Goal: Task Accomplishment & Management: Manage account settings

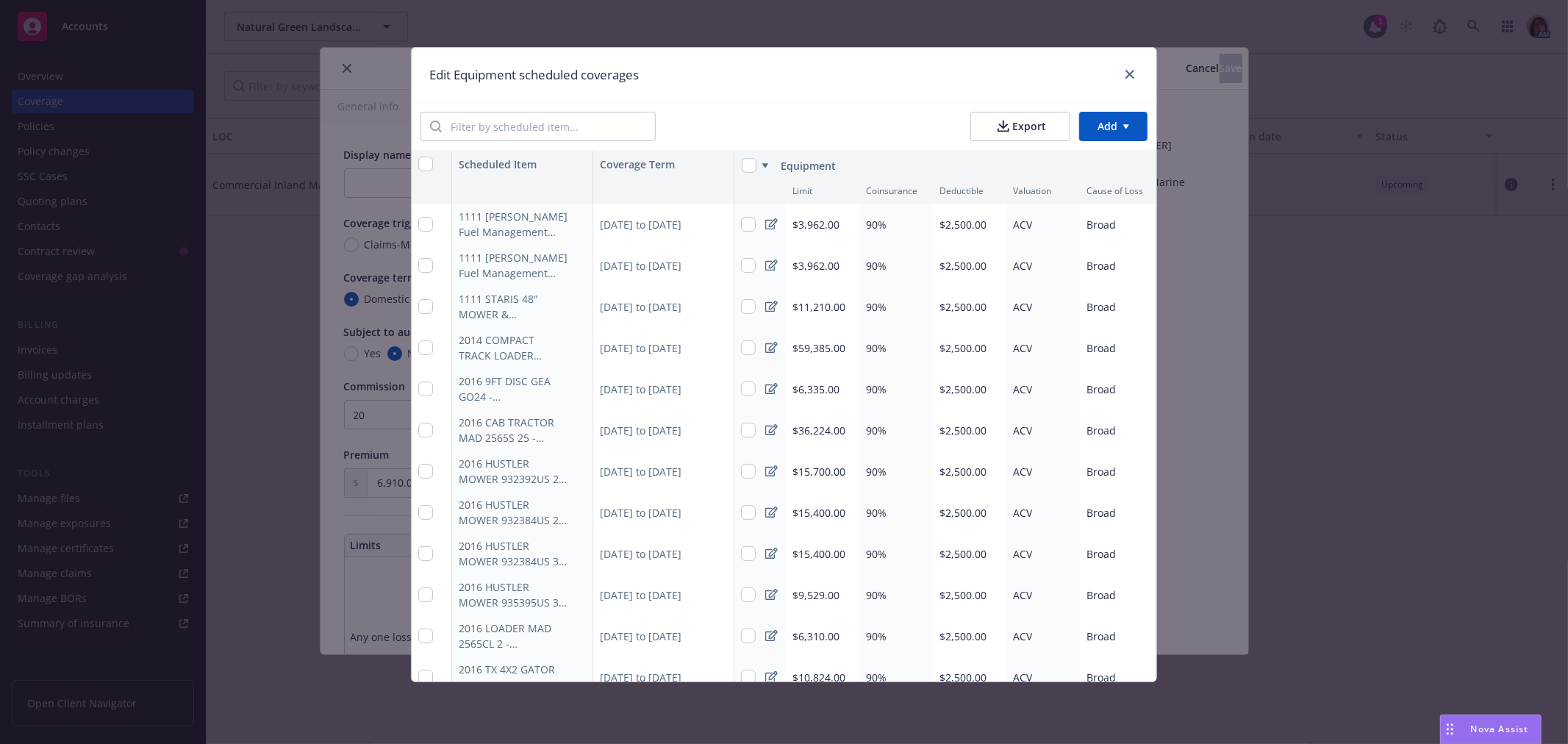
scroll to position [4604, 0]
click at [1134, 74] on icon "close" at bounding box center [1129, 74] width 9 height 9
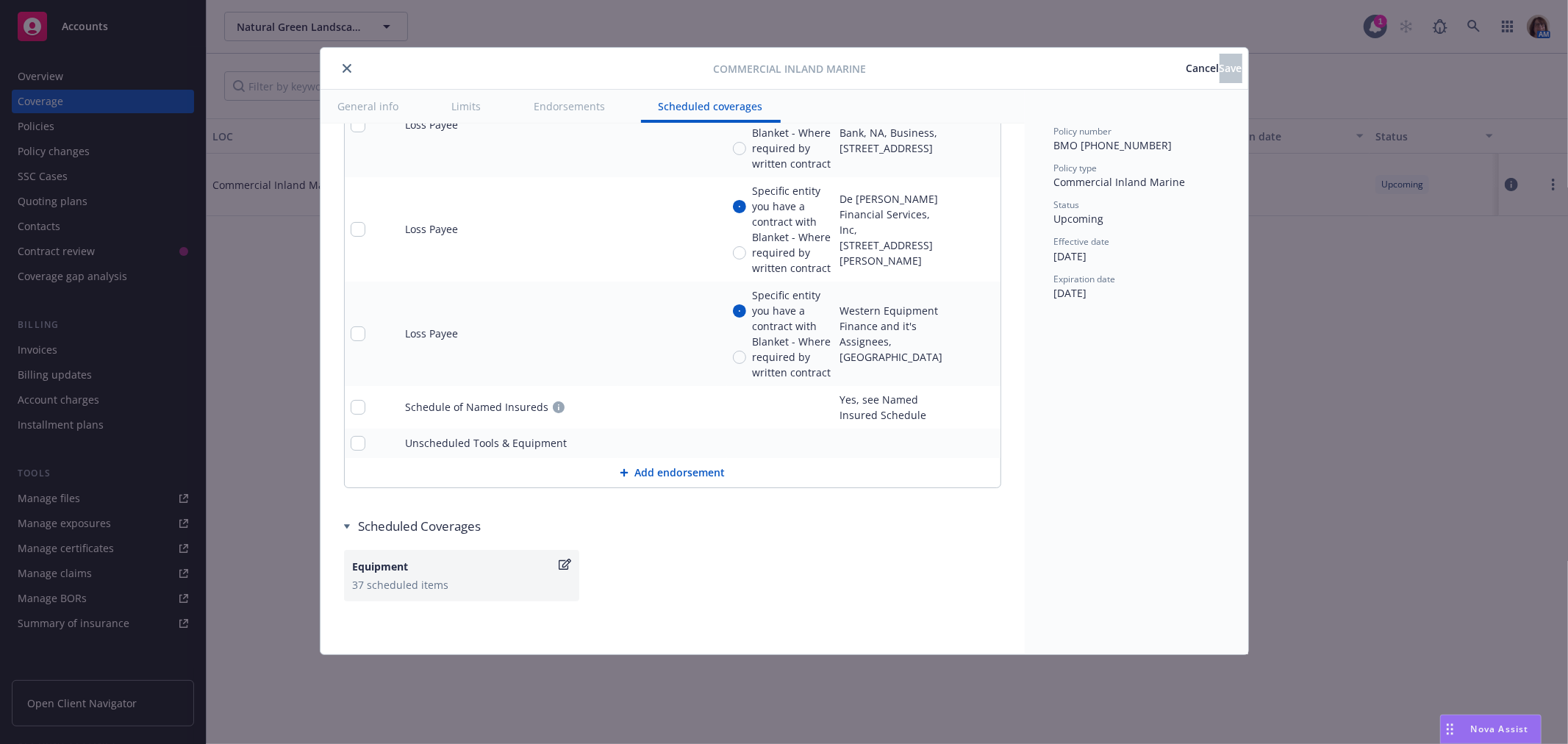
type textarea "x"
click at [347, 70] on icon "close" at bounding box center [347, 68] width 9 height 9
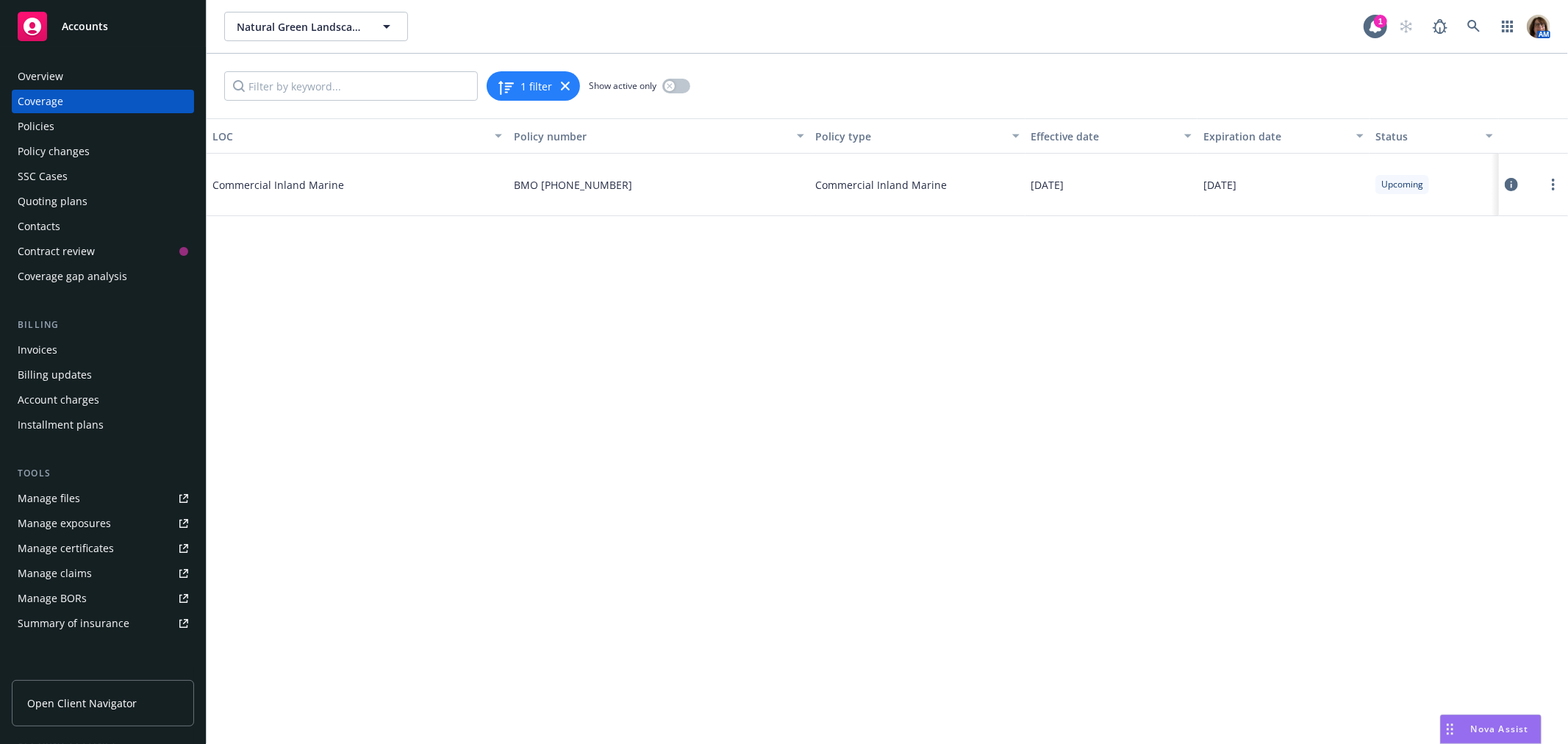
drag, startPoint x: 45, startPoint y: 128, endPoint x: 186, endPoint y: 170, distance: 147.1
click at [46, 128] on div "Policies" at bounding box center [36, 126] width 37 height 23
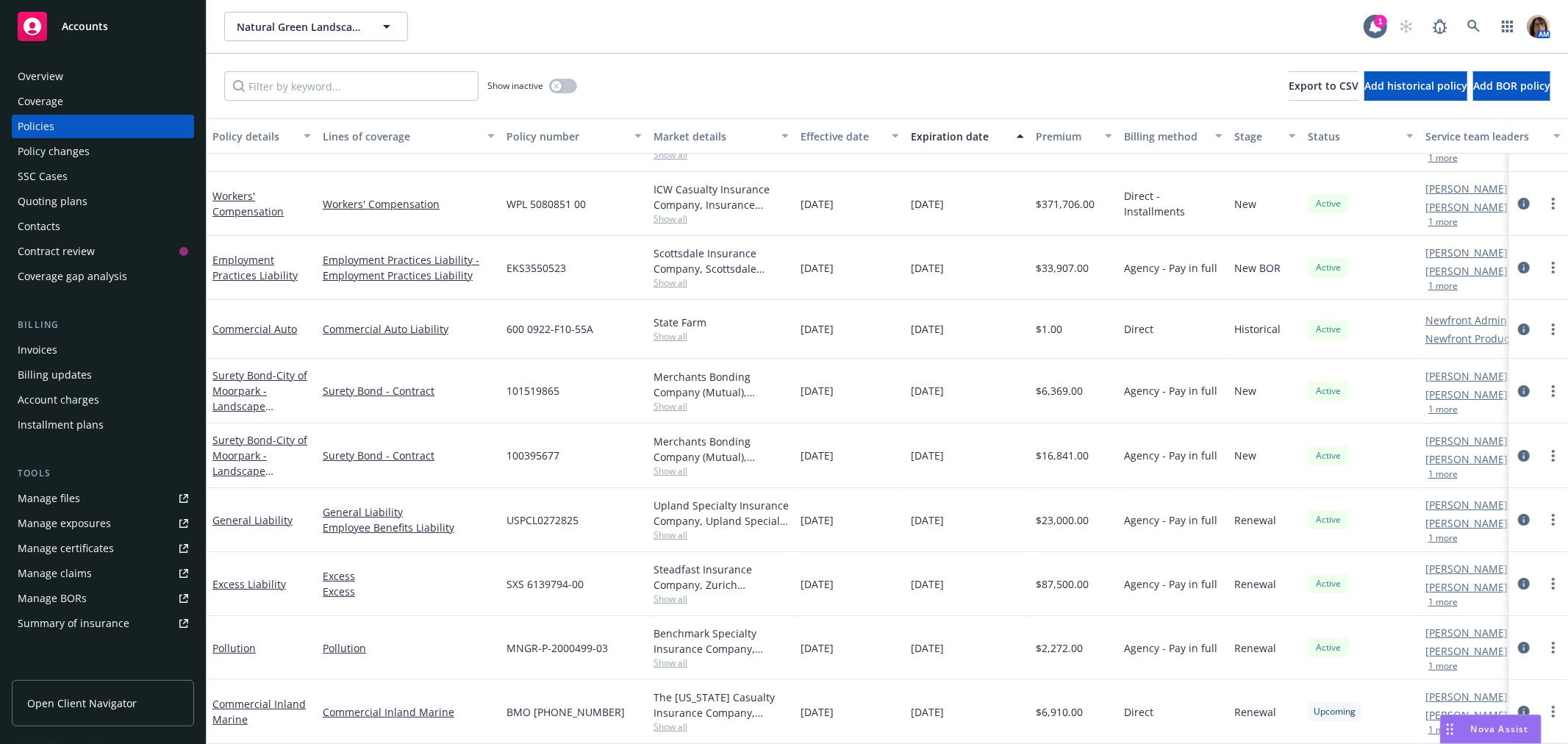
scroll to position [59, 0]
click at [1545, 703] on link "more" at bounding box center [1553, 712] width 18 height 18
click at [1426, 677] on link "Copy logging email" at bounding box center [1475, 682] width 173 height 29
